Goal: Task Accomplishment & Management: Use online tool/utility

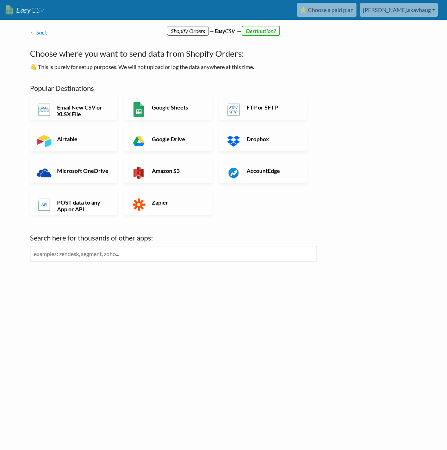
click at [49, 34] on p "← back Thanks for signing up! Set up your Import Flow and Upload Page in 1 minu…" at bounding box center [173, 32] width 287 height 8
click at [39, 34] on link "← back" at bounding box center [39, 32] width 18 height 7
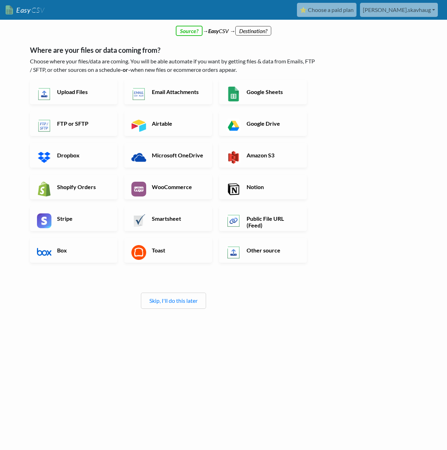
click at [101, 93] on h6 "Upload Files" at bounding box center [82, 91] width 55 height 7
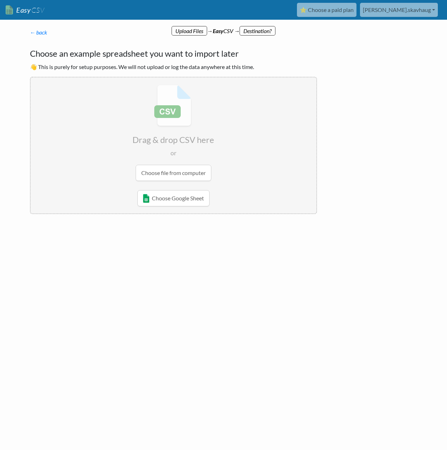
click at [178, 173] on input "file" at bounding box center [173, 132] width 285 height 111
click at [163, 178] on input "file" at bounding box center [173, 132] width 285 height 111
click at [170, 173] on input "file" at bounding box center [173, 132] width 285 height 111
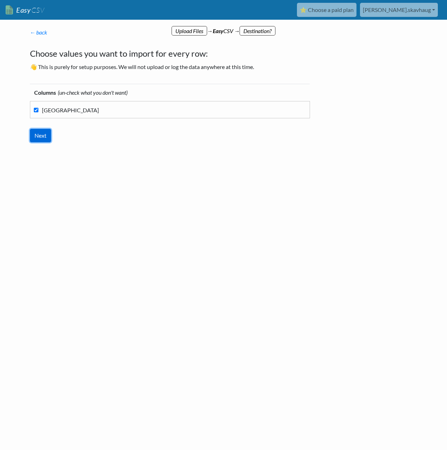
click at [38, 137] on input "Next" at bounding box center [40, 135] width 21 height 13
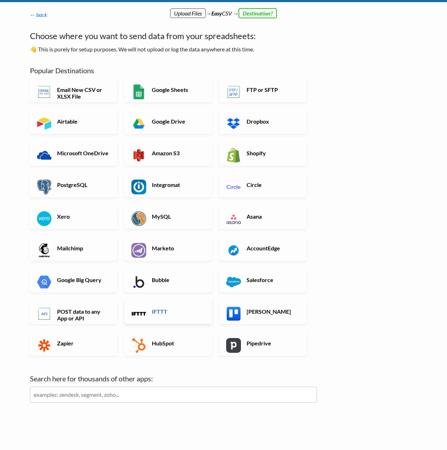
scroll to position [22, 0]
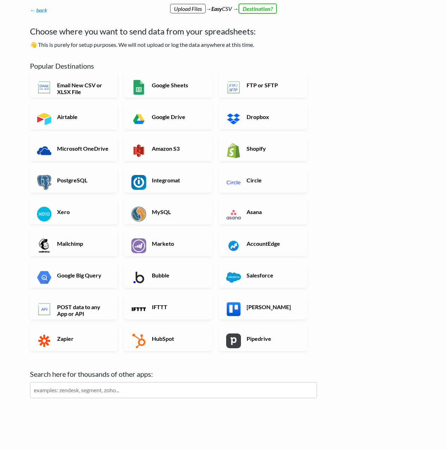
drag, startPoint x: 82, startPoint y: 387, endPoint x: 82, endPoint y: 391, distance: 4.6
click at [82, 391] on input "text" at bounding box center [173, 390] width 287 height 16
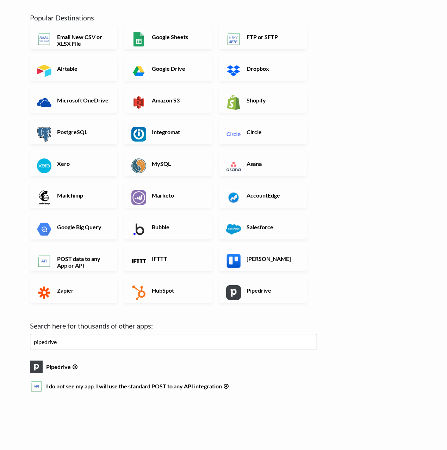
scroll to position [73, 0]
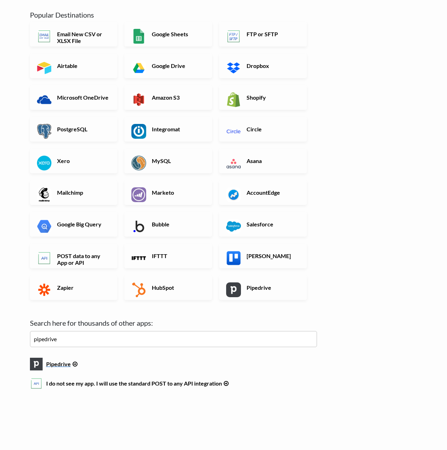
type input "pipedrive"
click at [56, 364] on h6 "Pipedrive" at bounding box center [173, 363] width 287 height 10
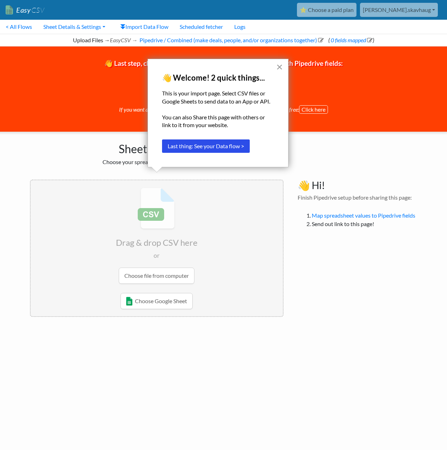
click at [280, 69] on button "×" at bounding box center [279, 66] width 7 height 11
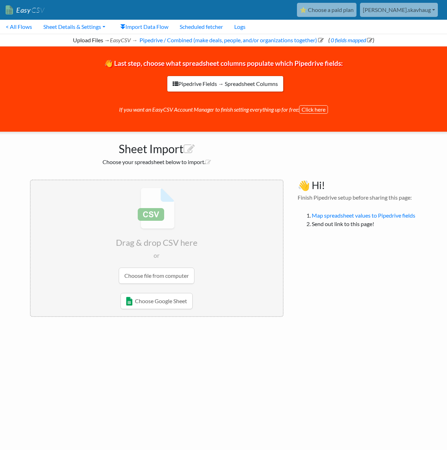
click at [320, 110] on button "Click here" at bounding box center [313, 109] width 29 height 8
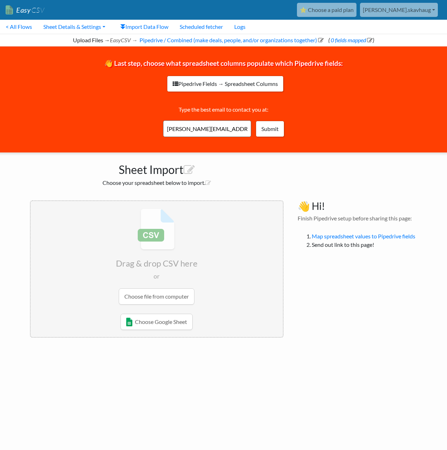
click at [165, 299] on input "file" at bounding box center [157, 256] width 252 height 111
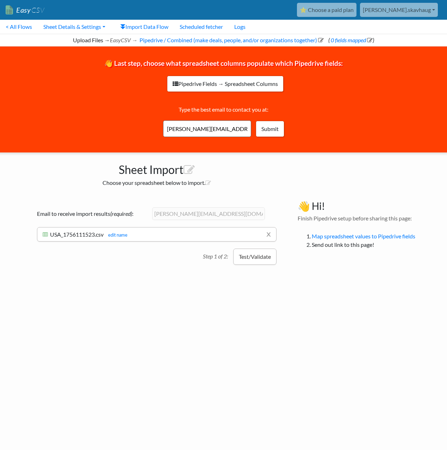
click at [253, 257] on button "Test/Validate" at bounding box center [254, 256] width 43 height 16
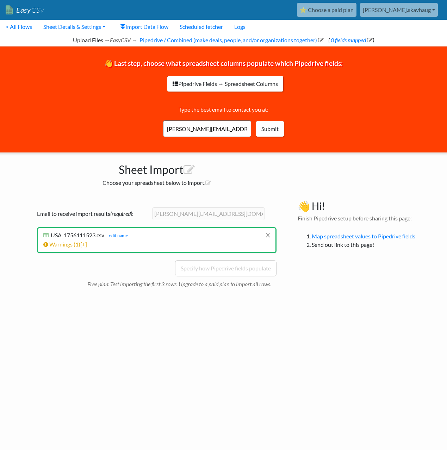
scroll to position [0, 1]
drag, startPoint x: 259, startPoint y: 330, endPoint x: 194, endPoint y: 279, distance: 83.0
click at [254, 307] on html "Easy CSV ⭐ Choose a paid plan gustav.skavhaug Sunphade AS All Flows All CSV Gen…" at bounding box center [222, 153] width 447 height 307
click at [74, 245] on link "Warnings ( 1 ) [+]" at bounding box center [64, 244] width 44 height 7
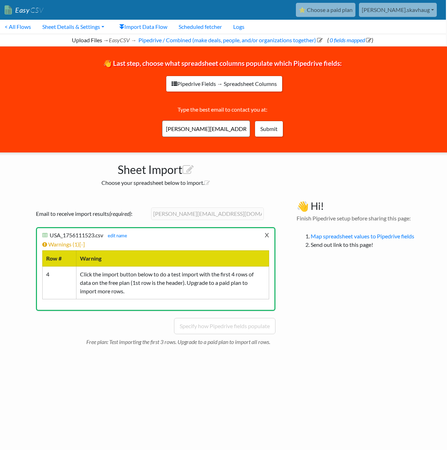
click at [266, 237] on link "x" at bounding box center [266, 234] width 5 height 13
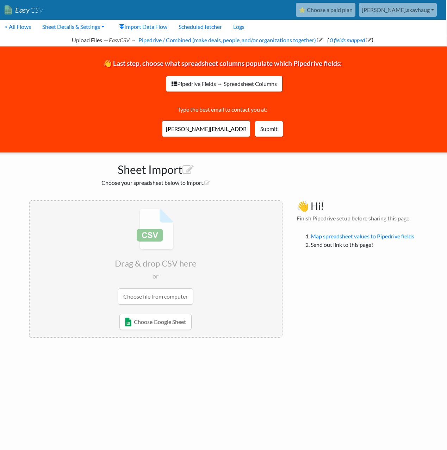
click at [163, 299] on input "file" at bounding box center [156, 256] width 252 height 111
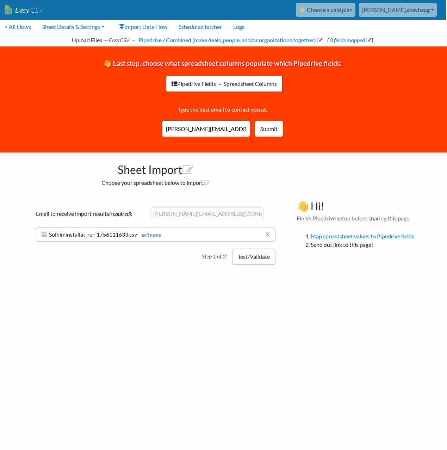
click at [252, 257] on button "Test/Validate" at bounding box center [253, 256] width 43 height 16
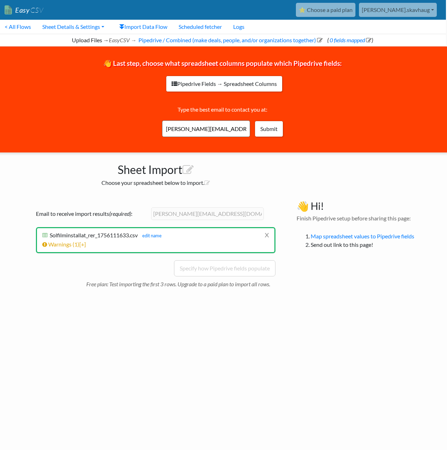
drag, startPoint x: 168, startPoint y: 290, endPoint x: 166, endPoint y: 282, distance: 8.0
click at [168, 290] on div "Drag & drop CSV here or Choose file from computer Choose Google Sheet Email to …" at bounding box center [155, 247] width 267 height 108
